Goal: Task Accomplishment & Management: Manage account settings

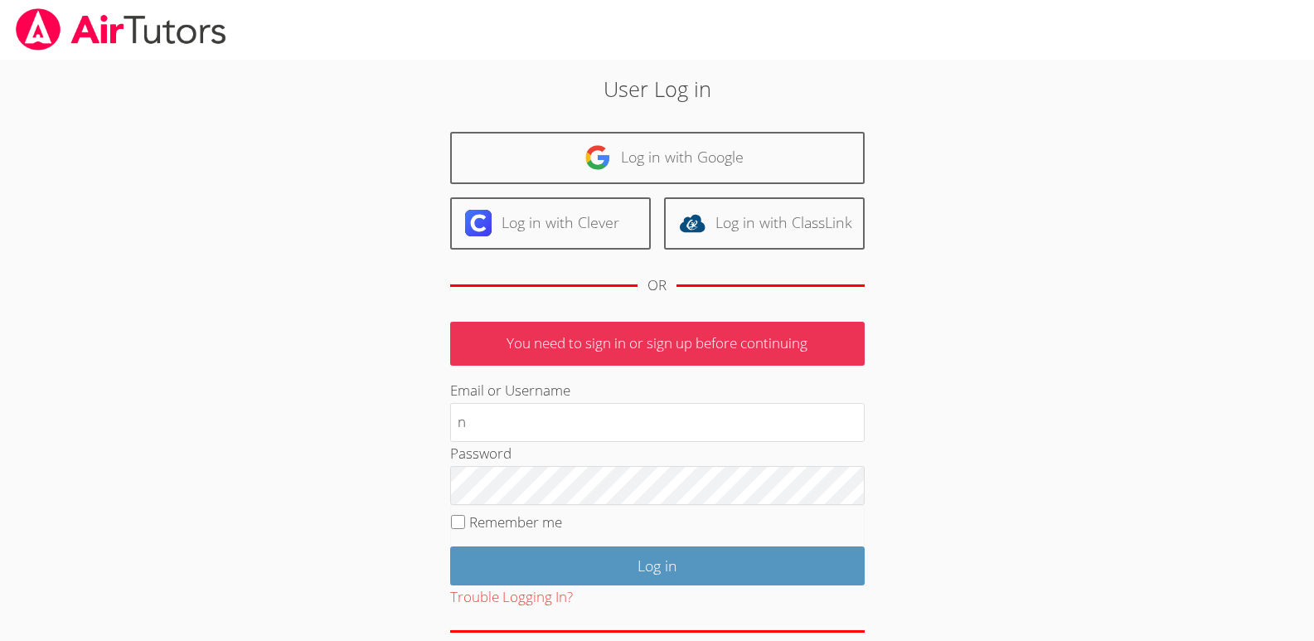
type input "[EMAIL_ADDRESS][DOMAIN_NAME]"
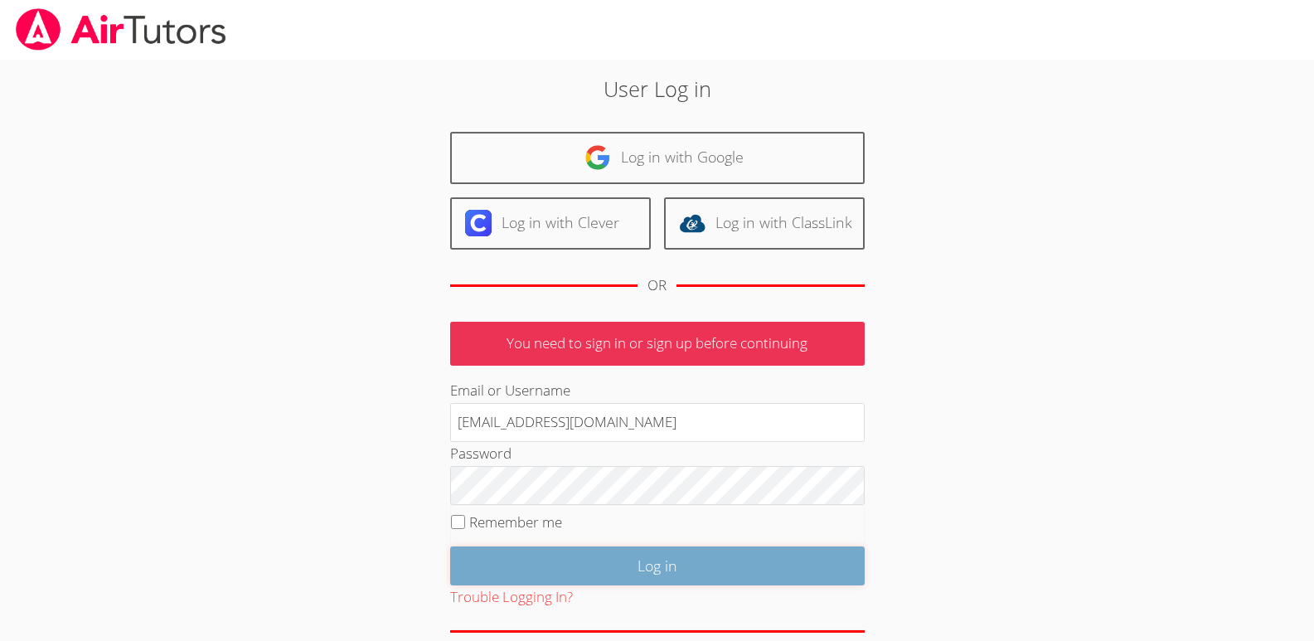
click at [653, 564] on input "Log in" at bounding box center [657, 565] width 414 height 39
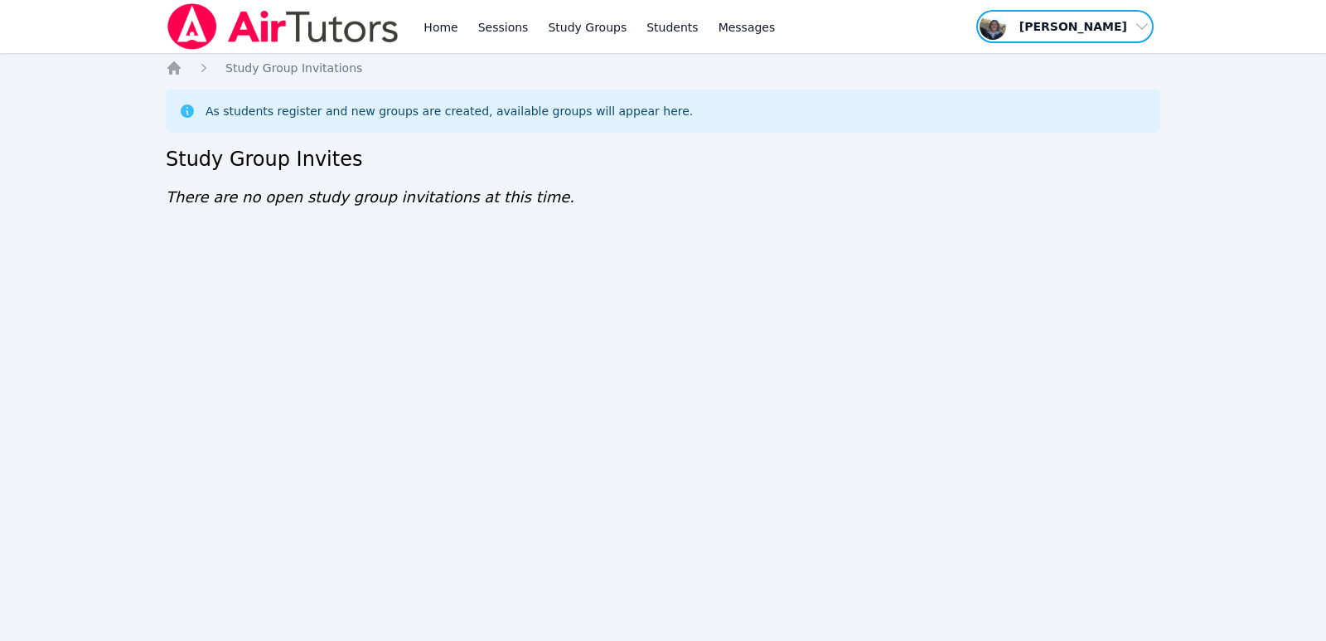
click at [1140, 27] on span "button" at bounding box center [1065, 26] width 181 height 36
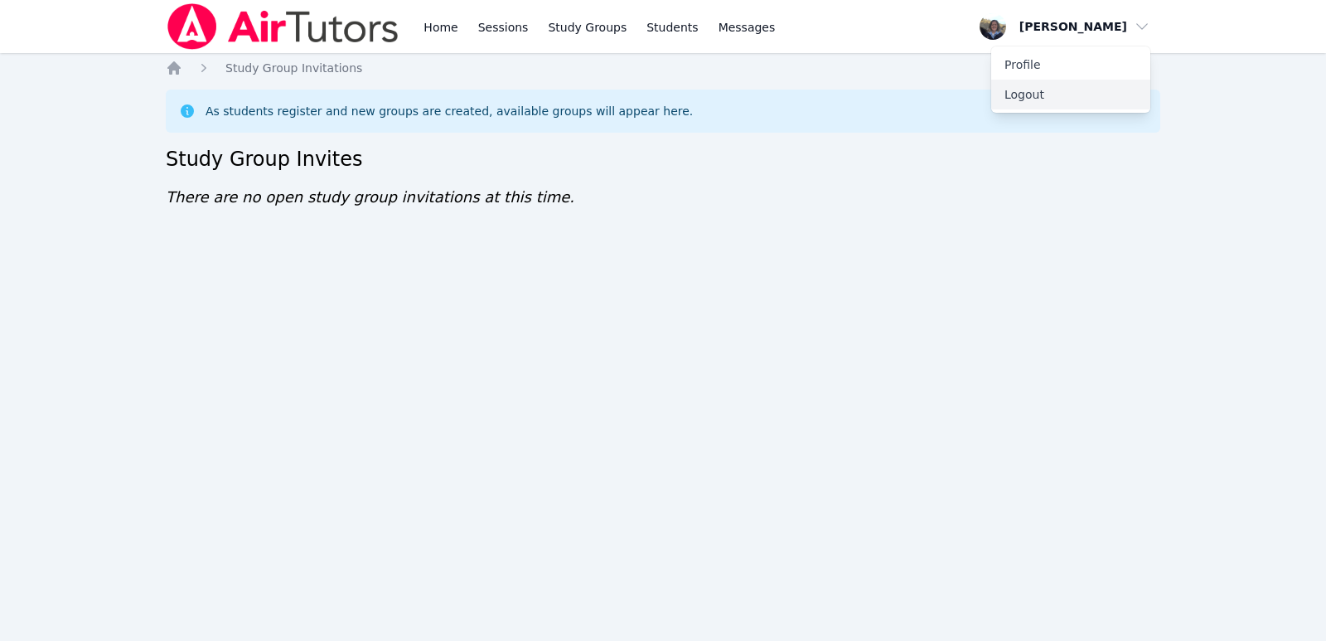
click at [1036, 96] on button "Logout" at bounding box center [1070, 95] width 159 height 30
